Goal: Transaction & Acquisition: Obtain resource

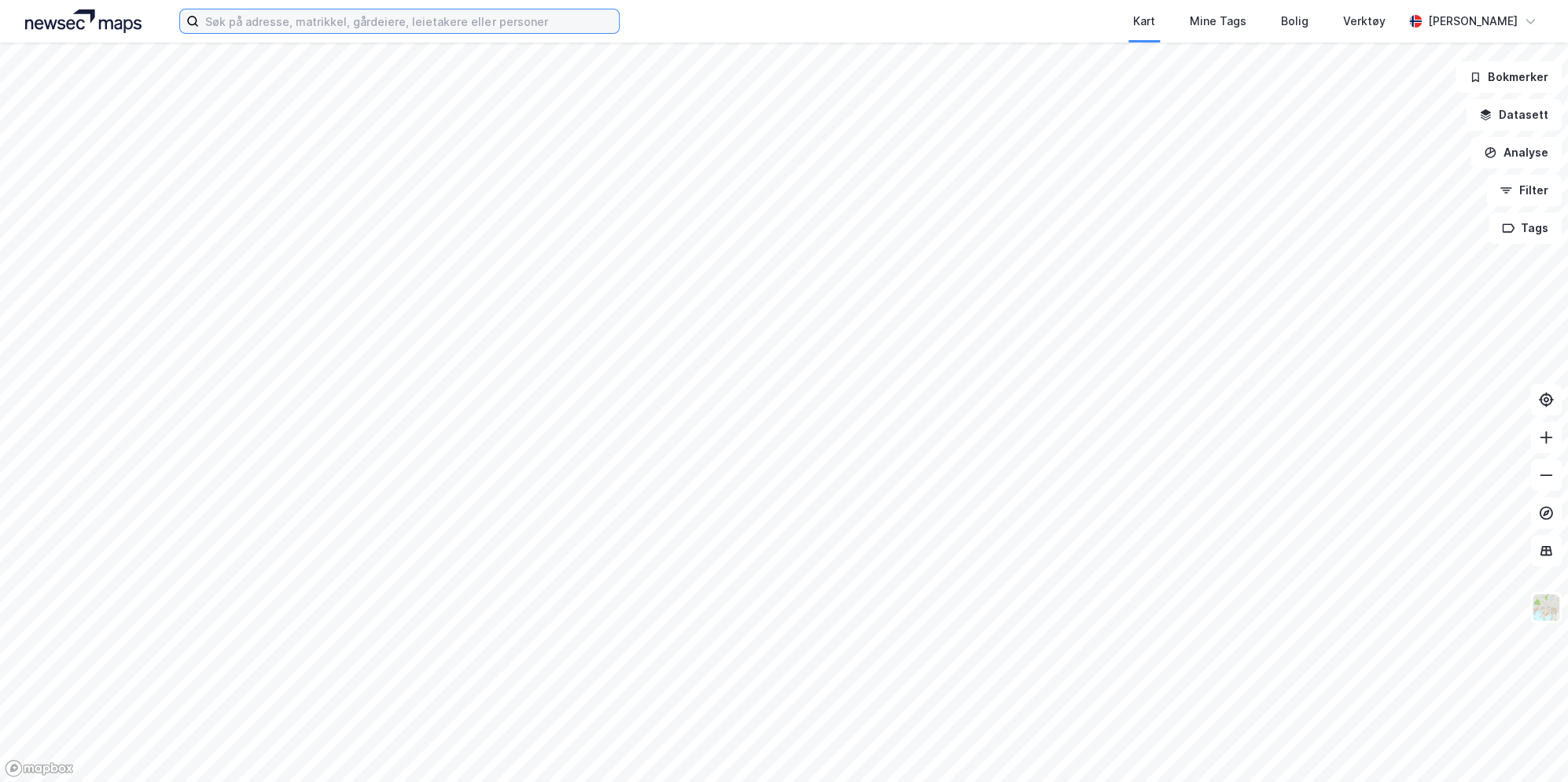
click at [462, 20] on input at bounding box center [409, 21] width 420 height 24
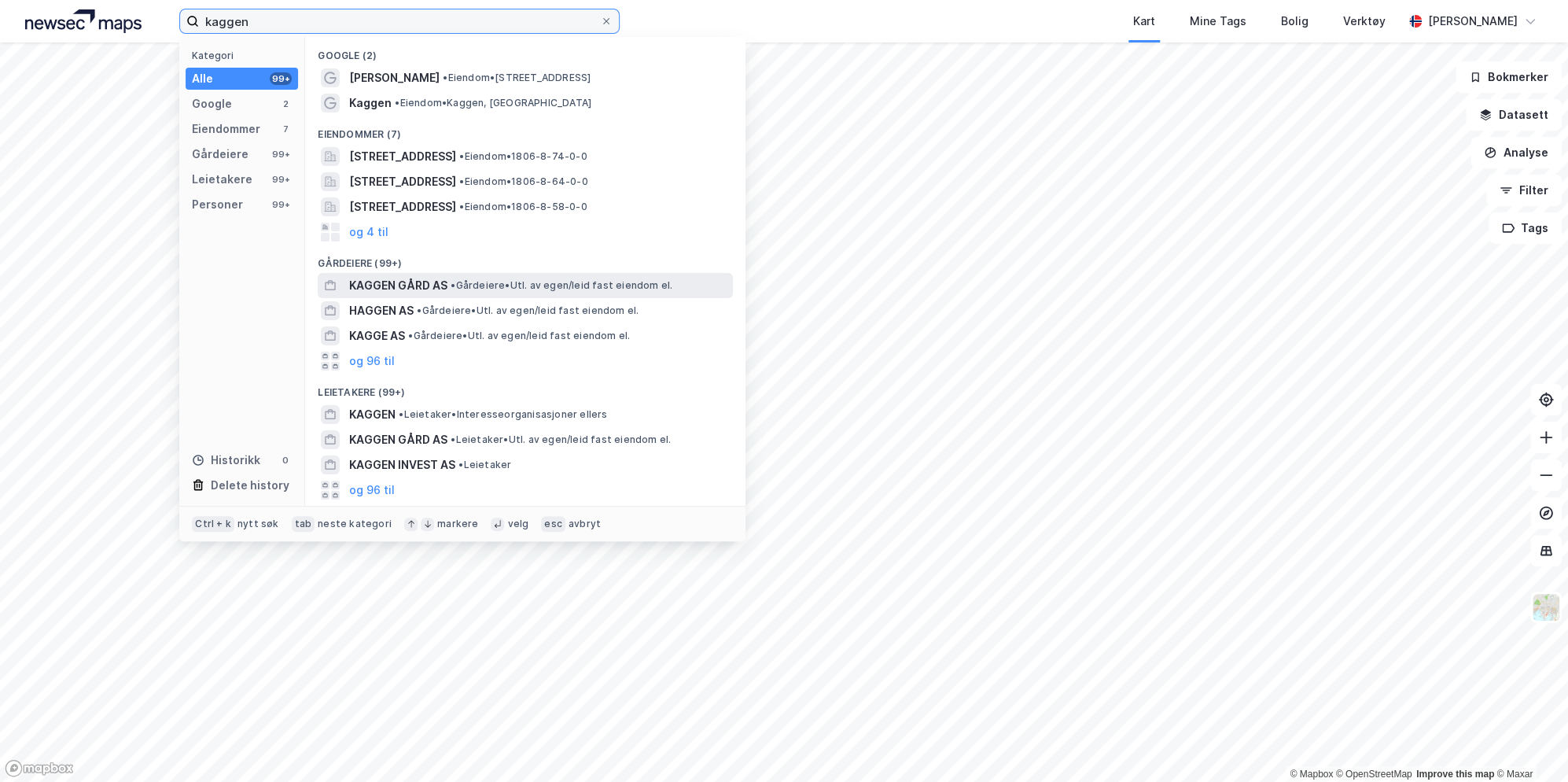
type input "kaggen"
click at [449, 288] on div "KAGGEN GÅRD AS • Gårdeiere • Utl. av egen/[PERSON_NAME] fast eiendom el." at bounding box center [539, 285] width 380 height 18
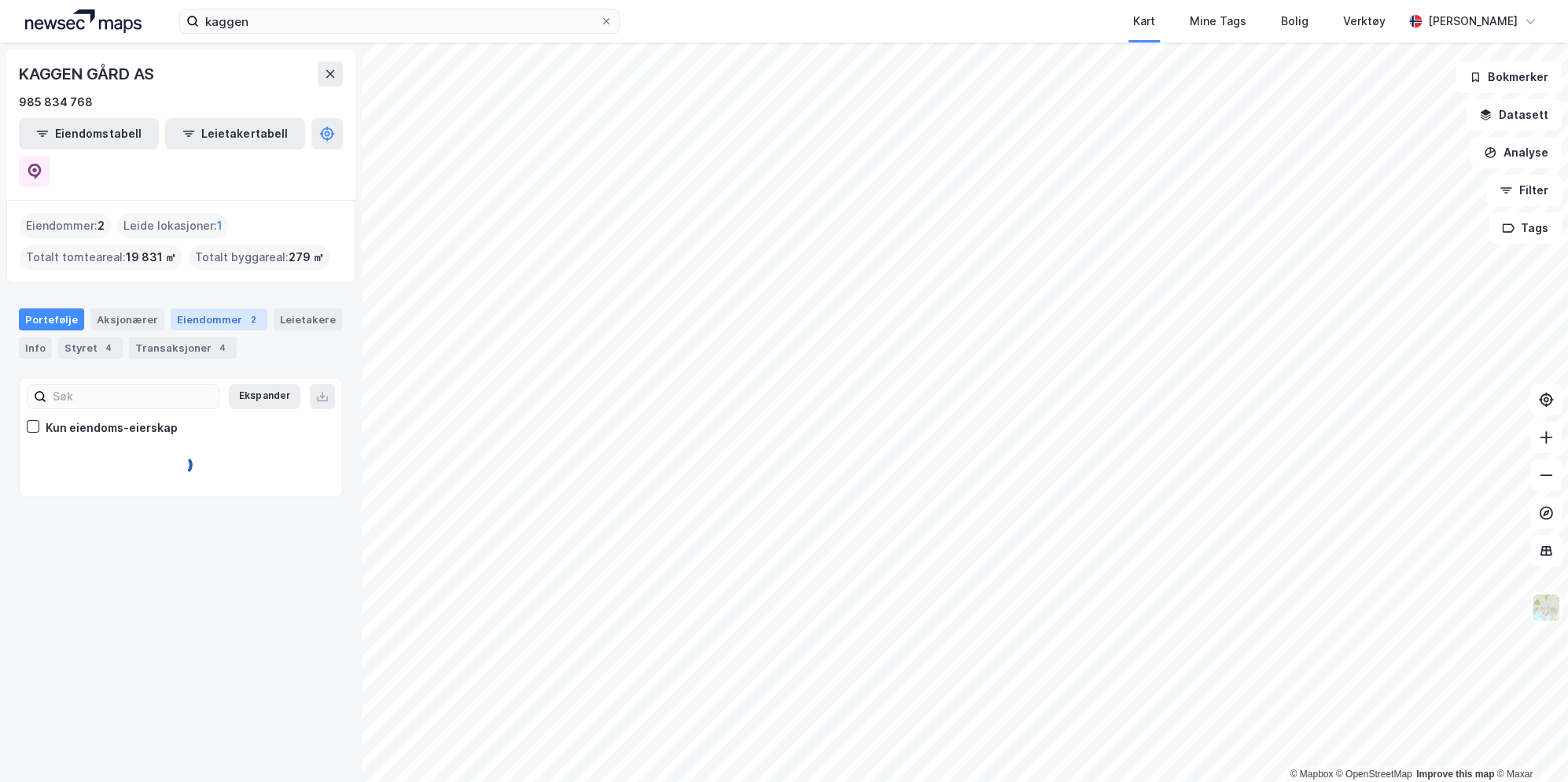
click at [188, 308] on div "Eiendommer 2" at bounding box center [219, 319] width 97 height 22
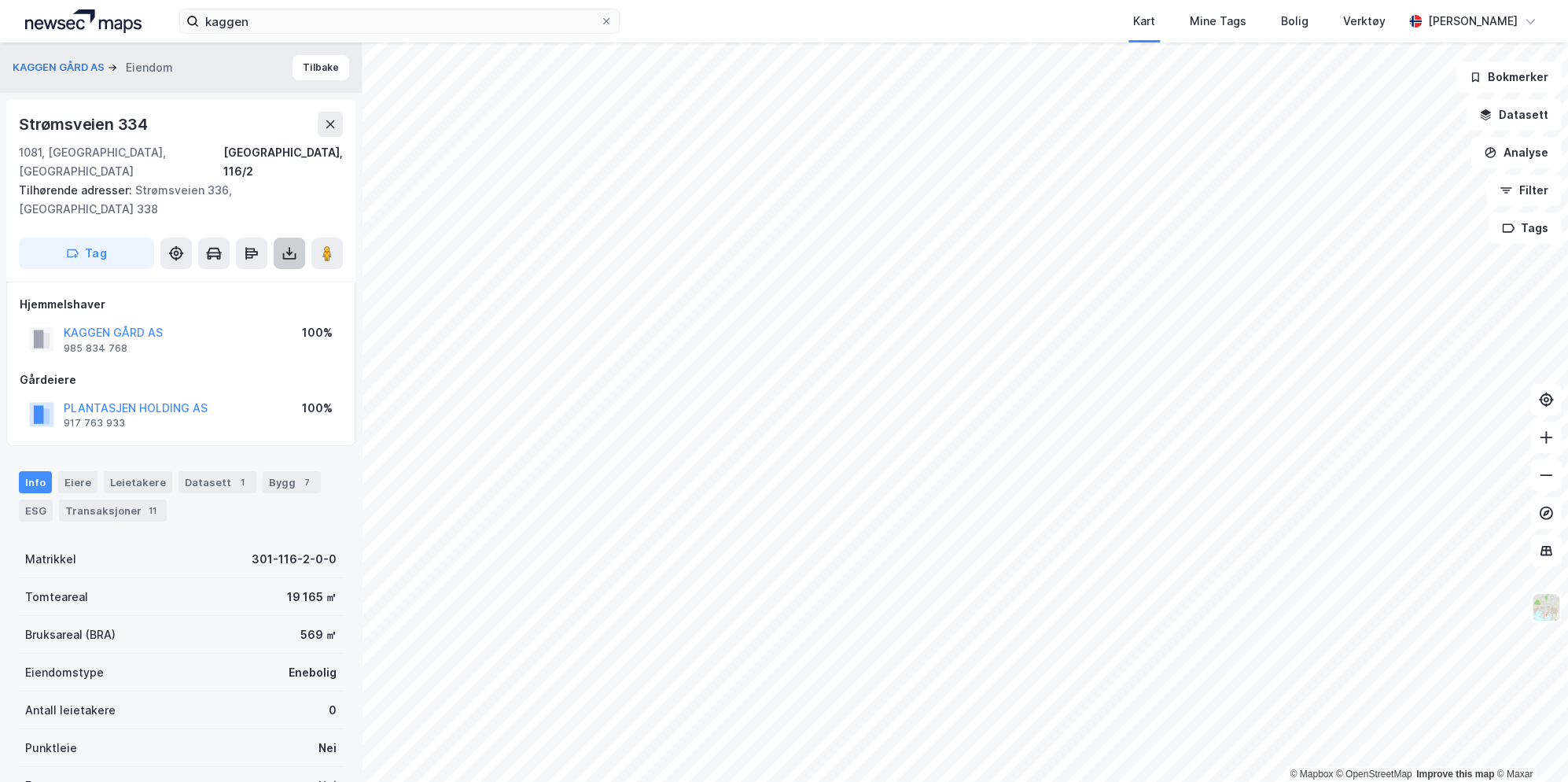
click at [286, 246] on icon at bounding box center [289, 253] width 16 height 16
click at [269, 272] on div "Last ned grunnbok" at bounding box center [221, 284] width 167 height 25
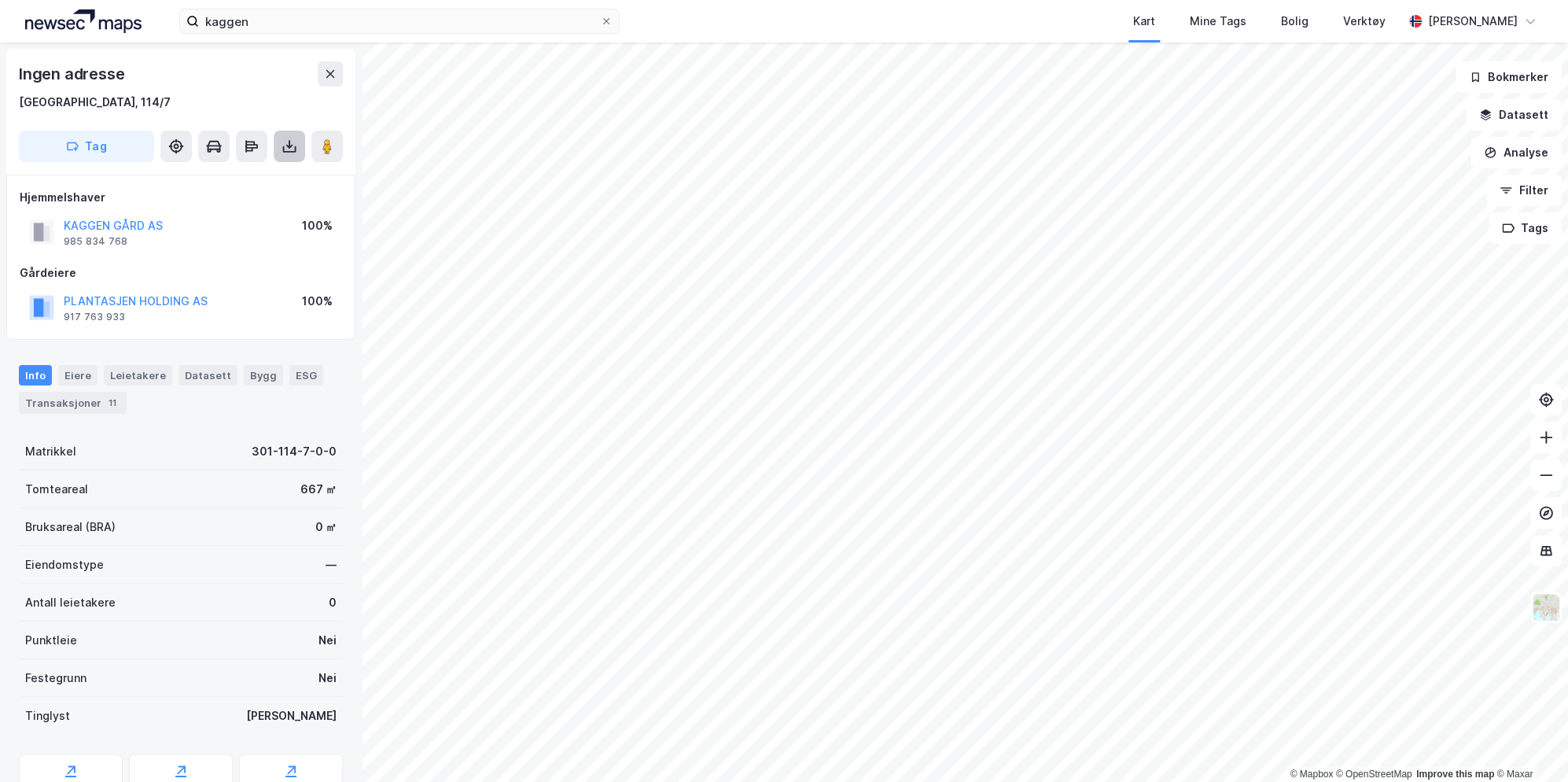
click at [283, 149] on icon at bounding box center [290, 149] width 13 height 6
click at [246, 175] on div "Last ned grunnbok" at bounding box center [211, 178] width 91 height 13
